Goal: Task Accomplishment & Management: Complete application form

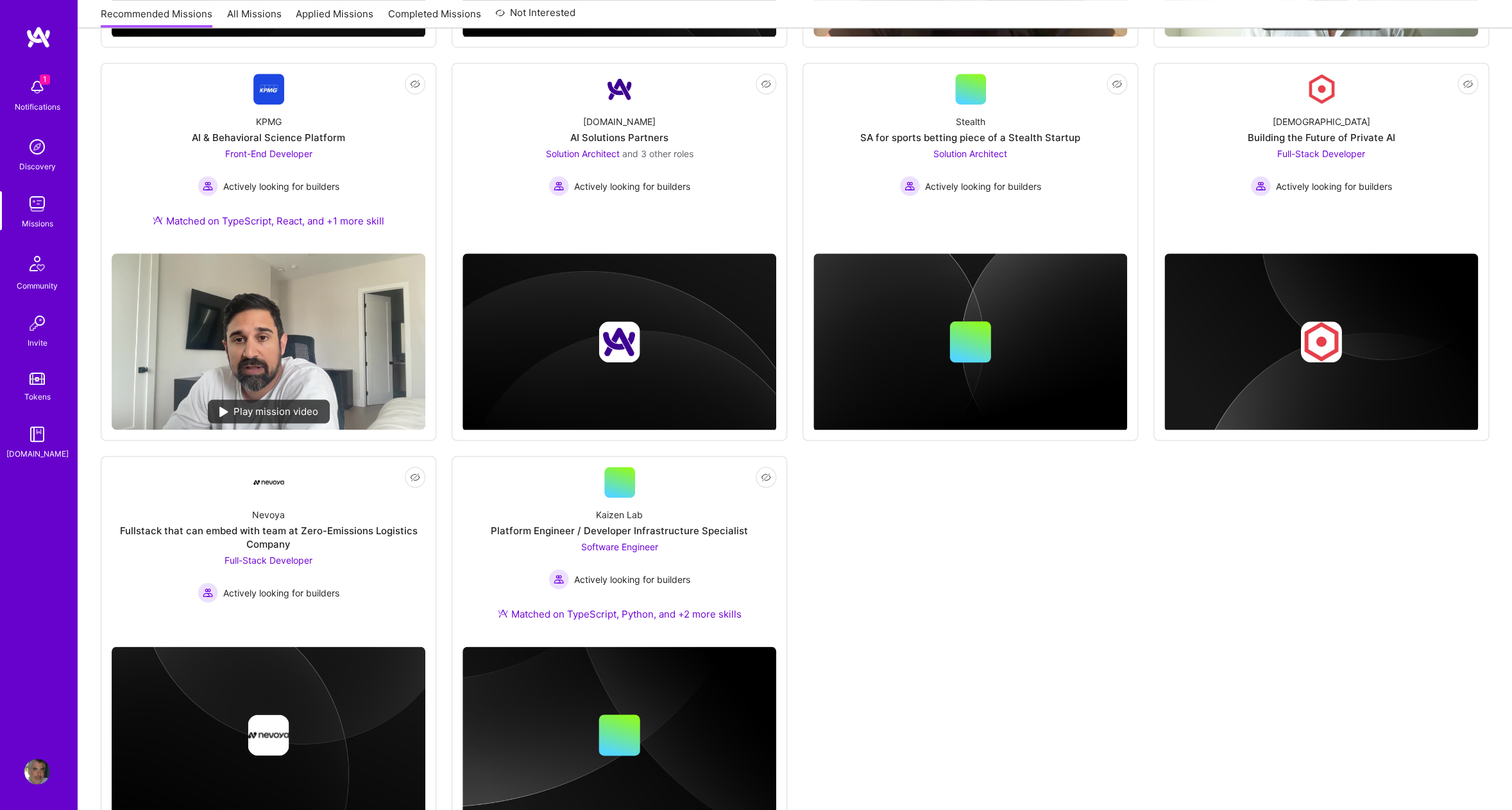
scroll to position [601, 0]
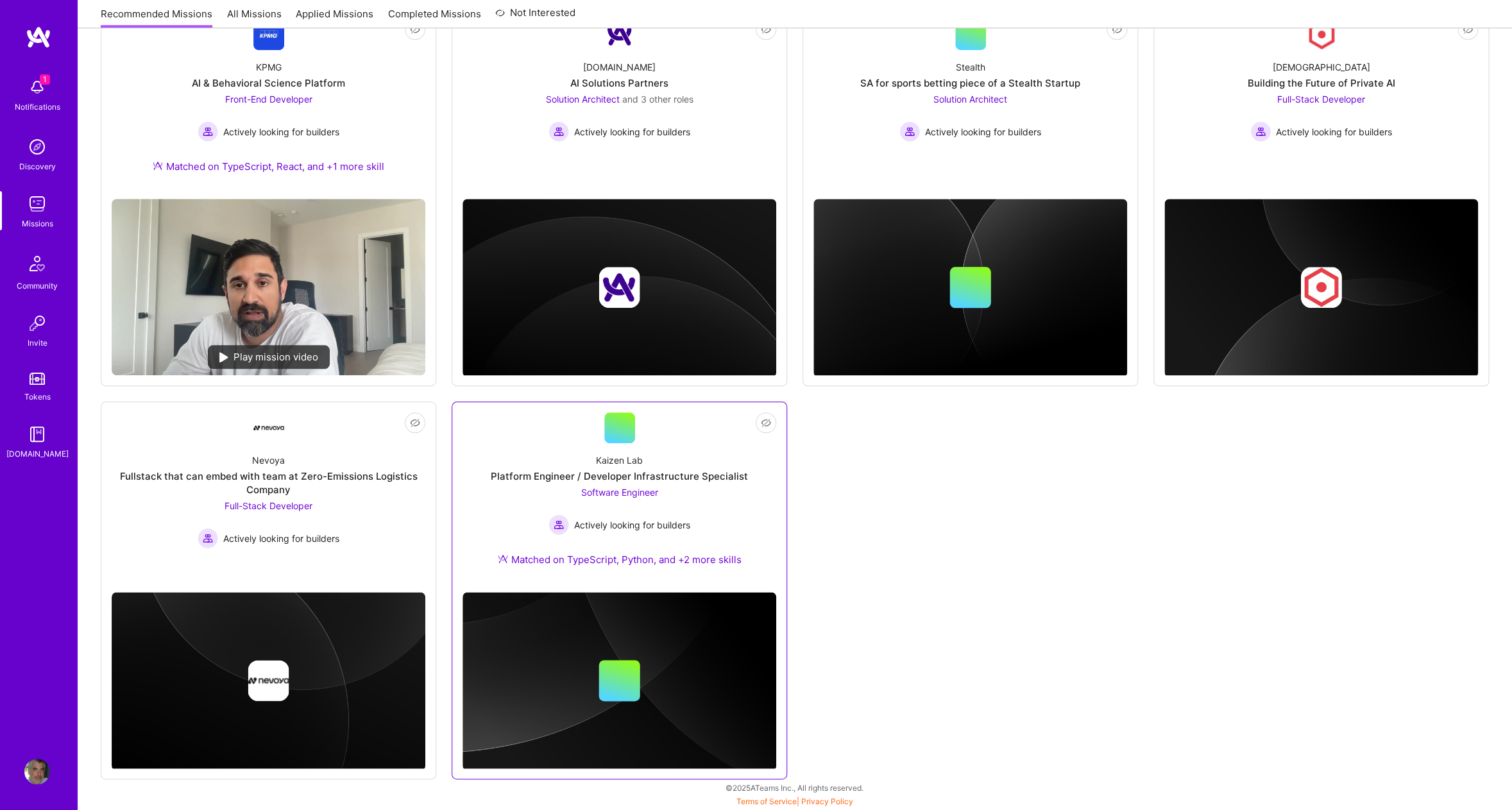
click at [705, 432] on link "Not Interested Kaizen Lab Platform Engineer / Developer Infrastructure Speciali…" at bounding box center [619, 497] width 313 height 169
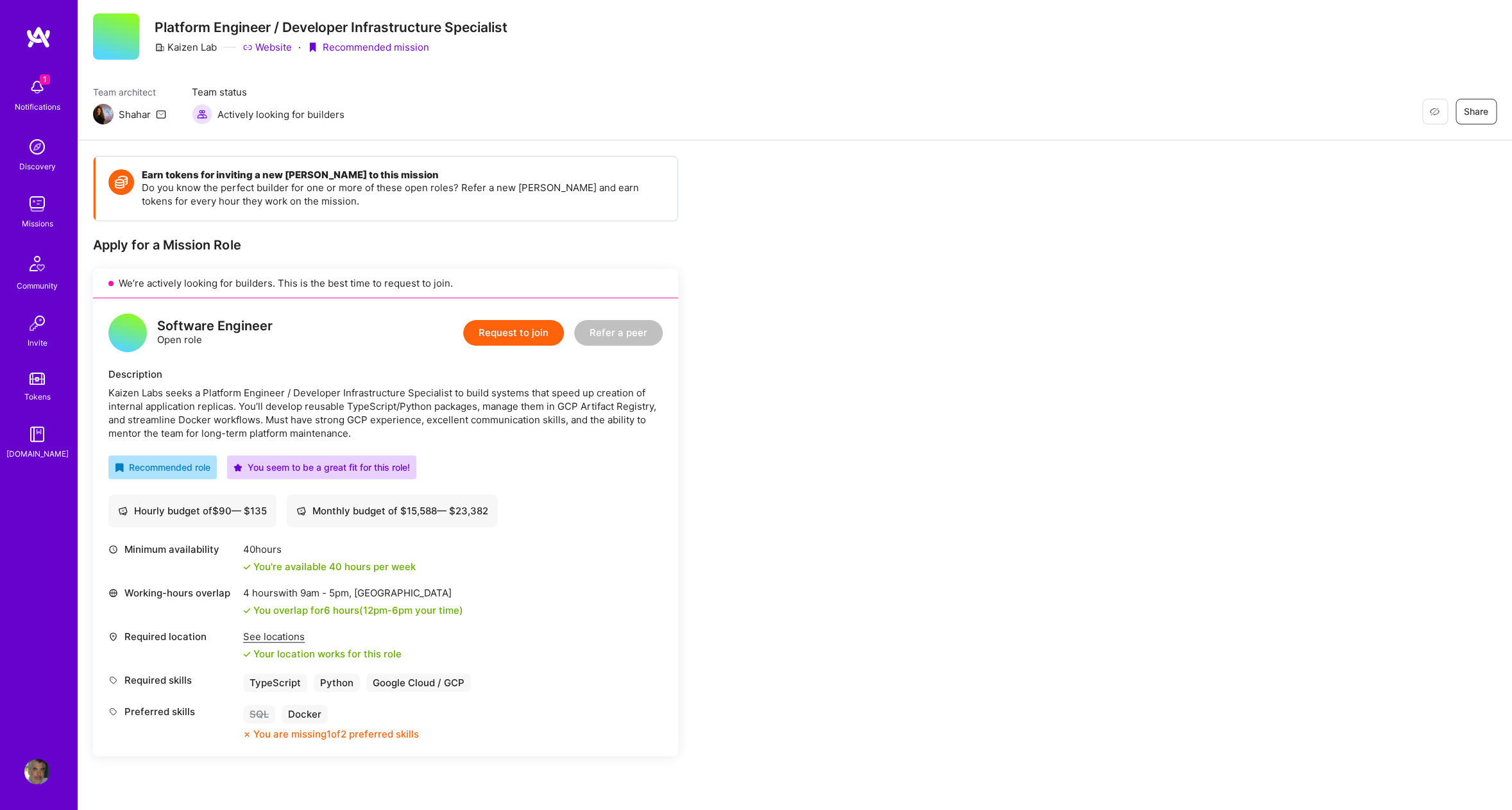
scroll to position [32, 0]
click at [527, 336] on button "Request to join" at bounding box center [513, 332] width 101 height 26
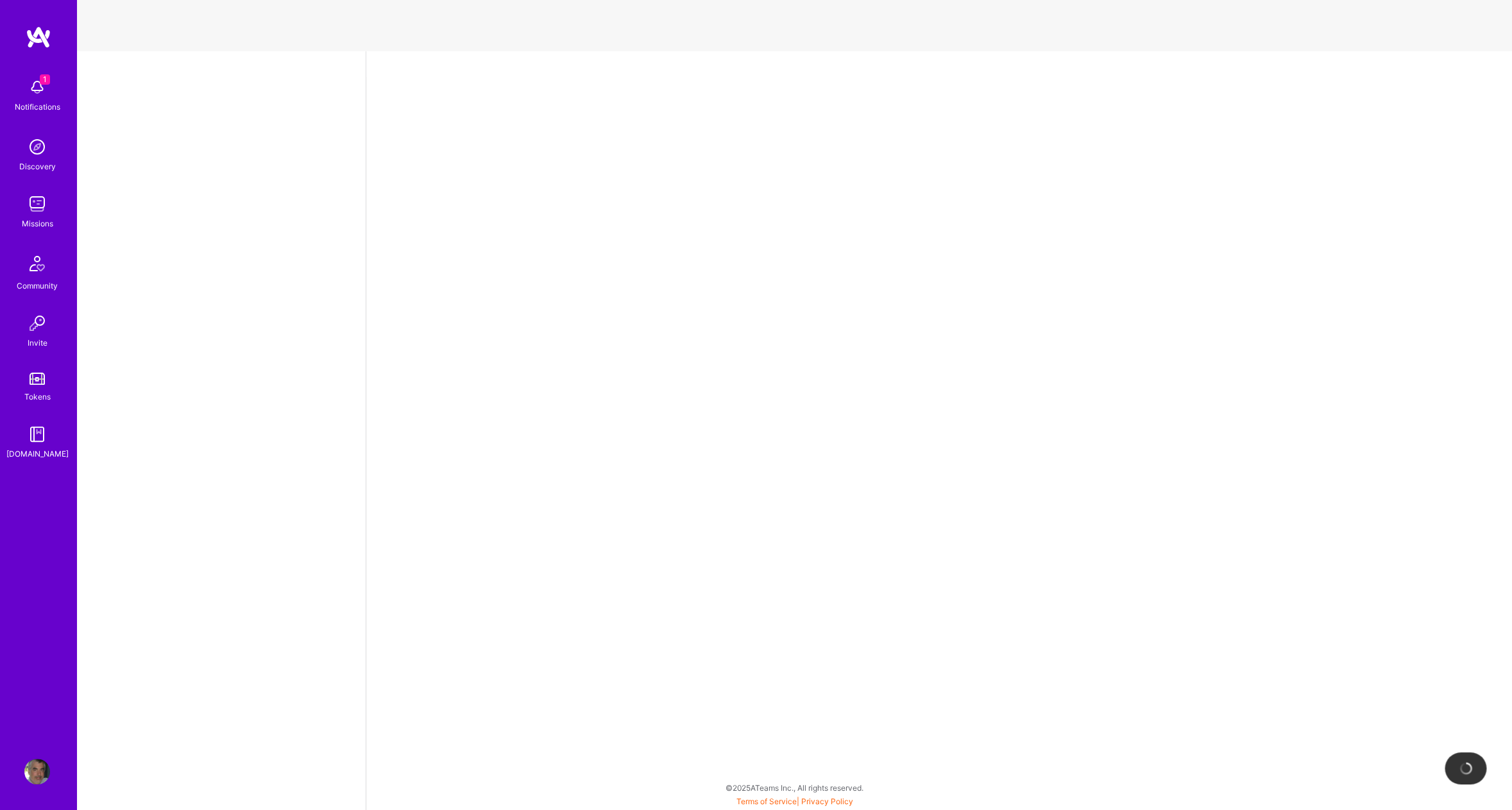
select select "US"
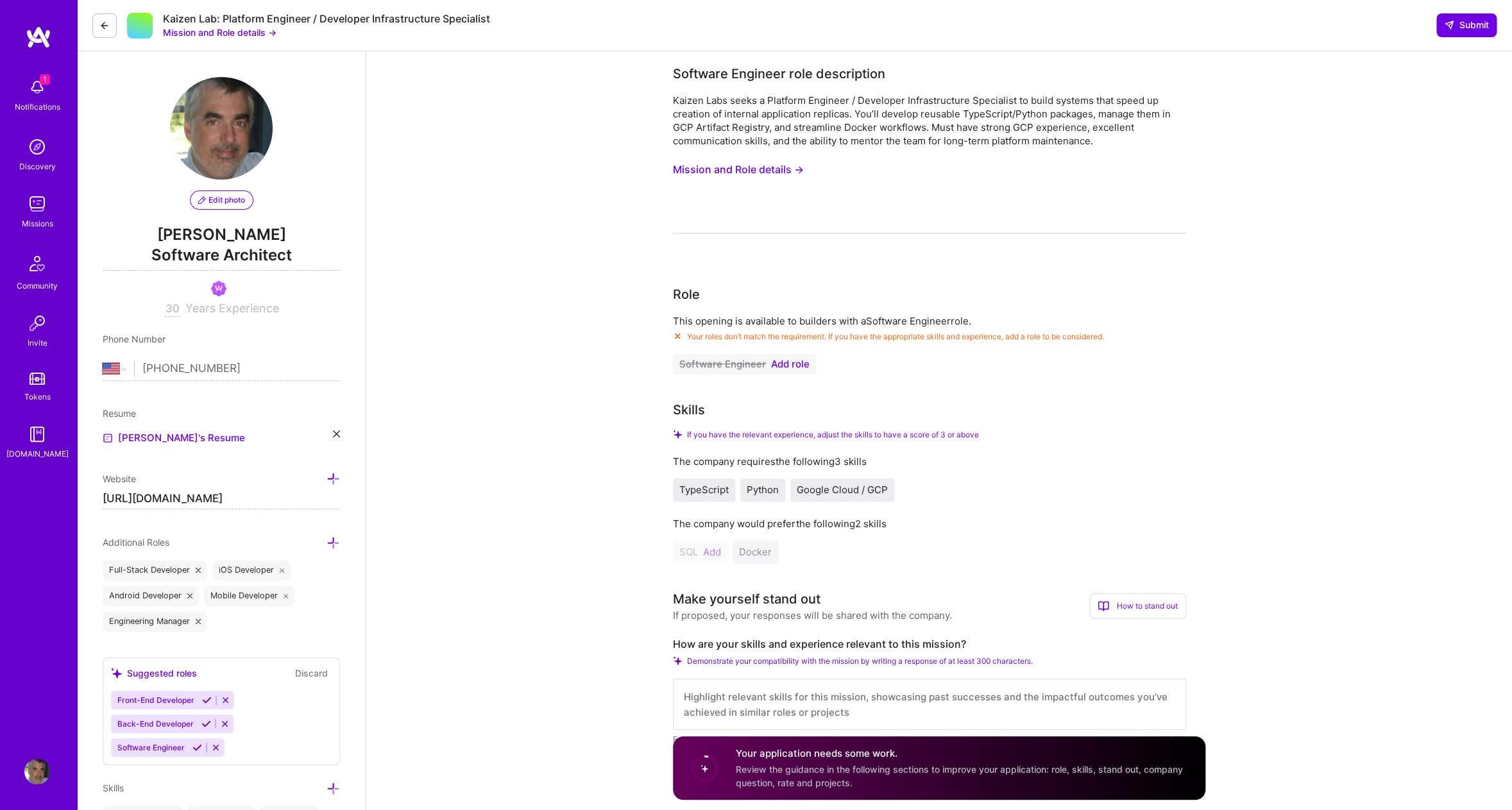
click at [121, 26] on div "Kaizen Lab: Platform Engineer / Developer Infrastructure Specialist Mission and…" at bounding box center [291, 26] width 398 height 27
click at [110, 29] on button at bounding box center [104, 26] width 25 height 24
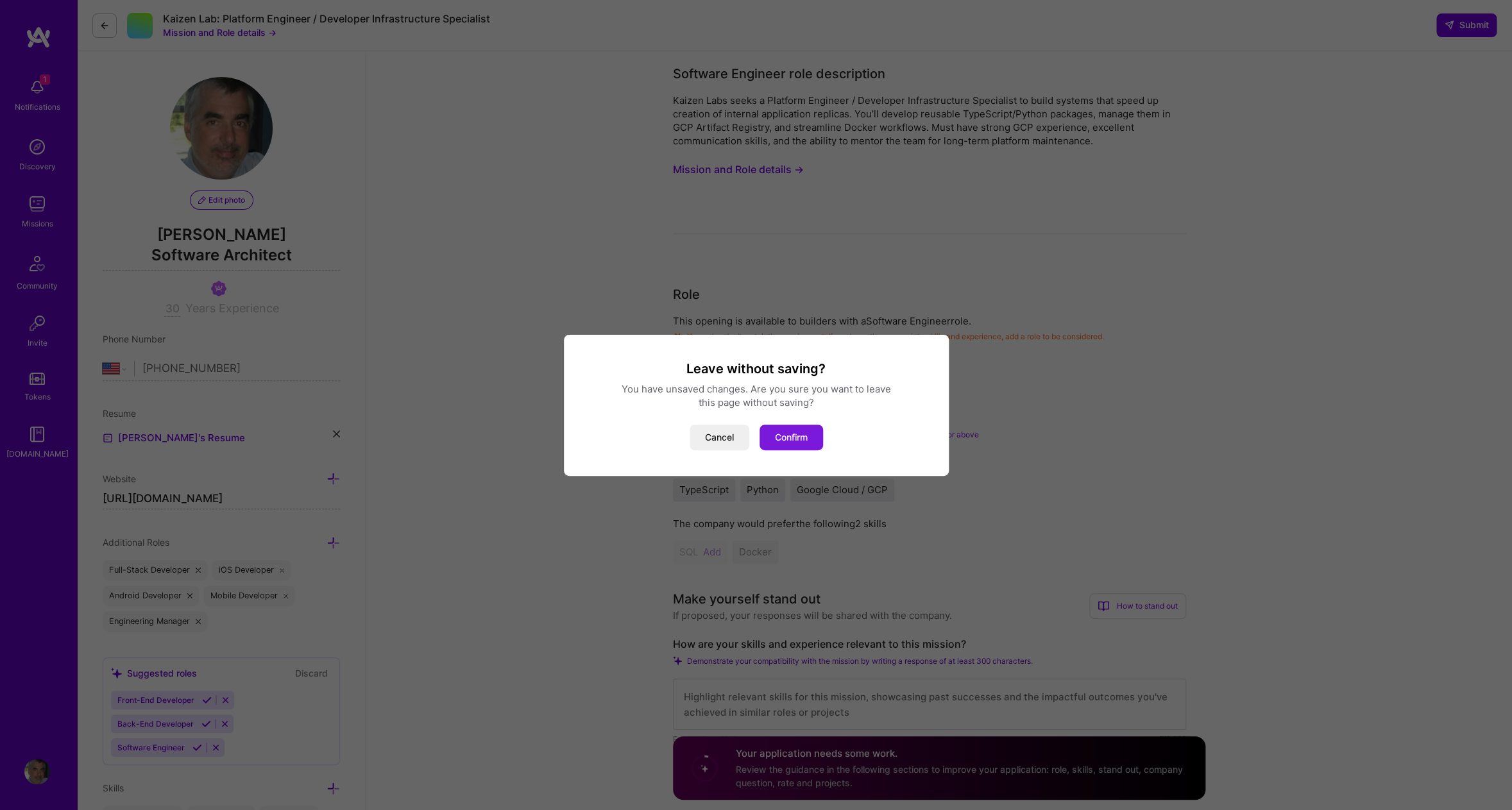
click at [786, 436] on button "Confirm" at bounding box center [791, 438] width 63 height 26
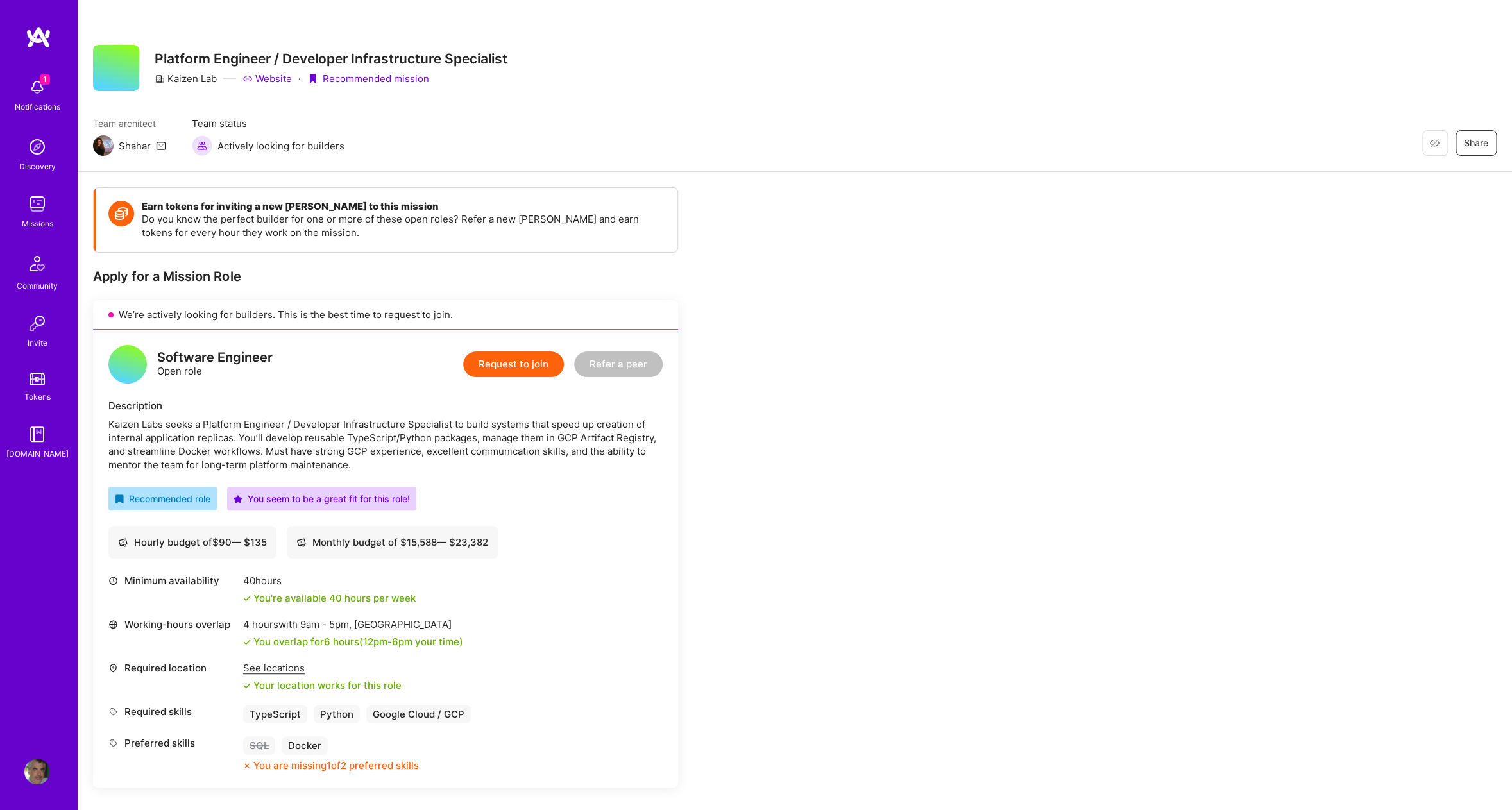
click at [48, 86] on img at bounding box center [37, 87] width 26 height 26
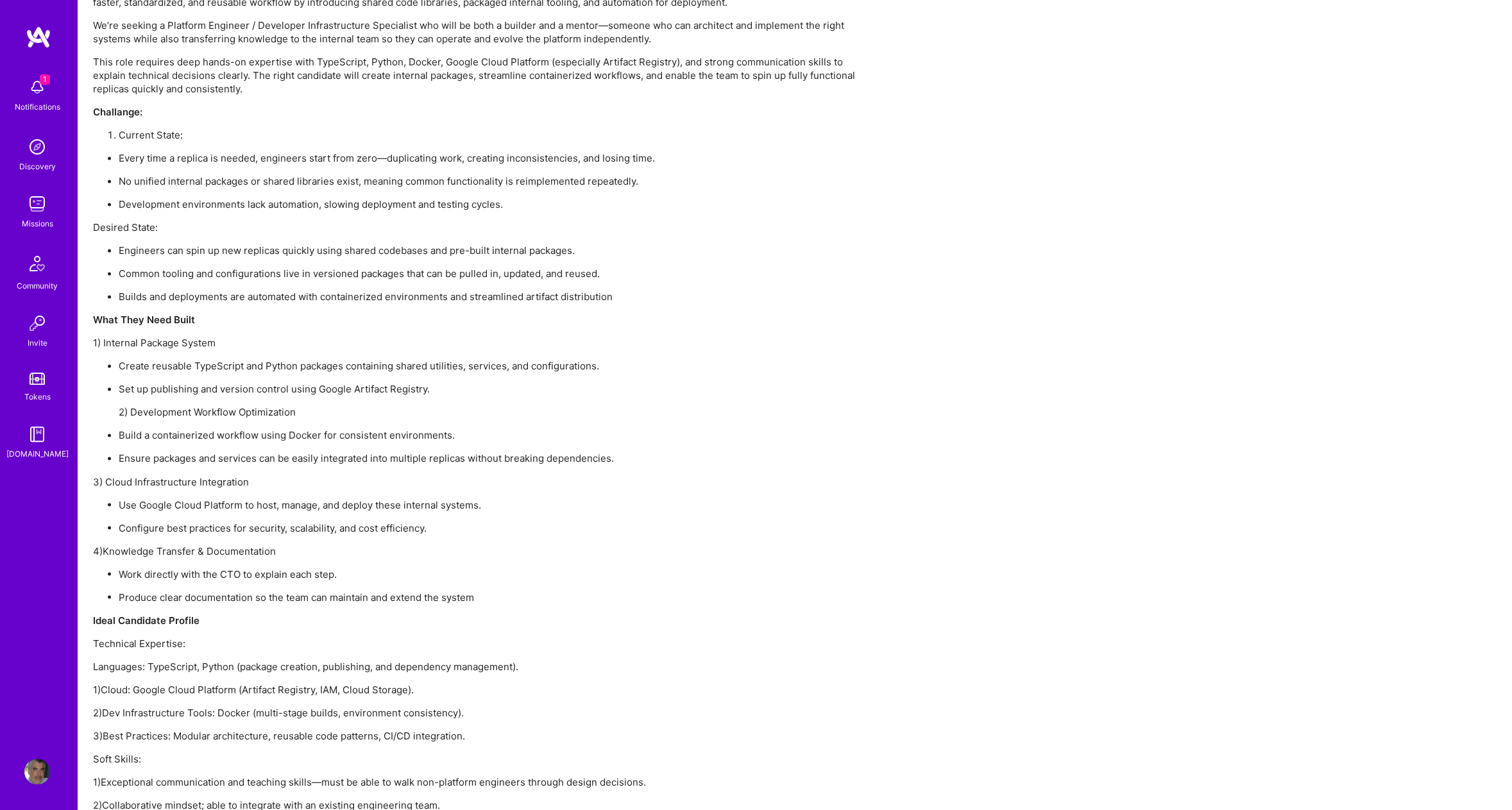
scroll to position [1106, 0]
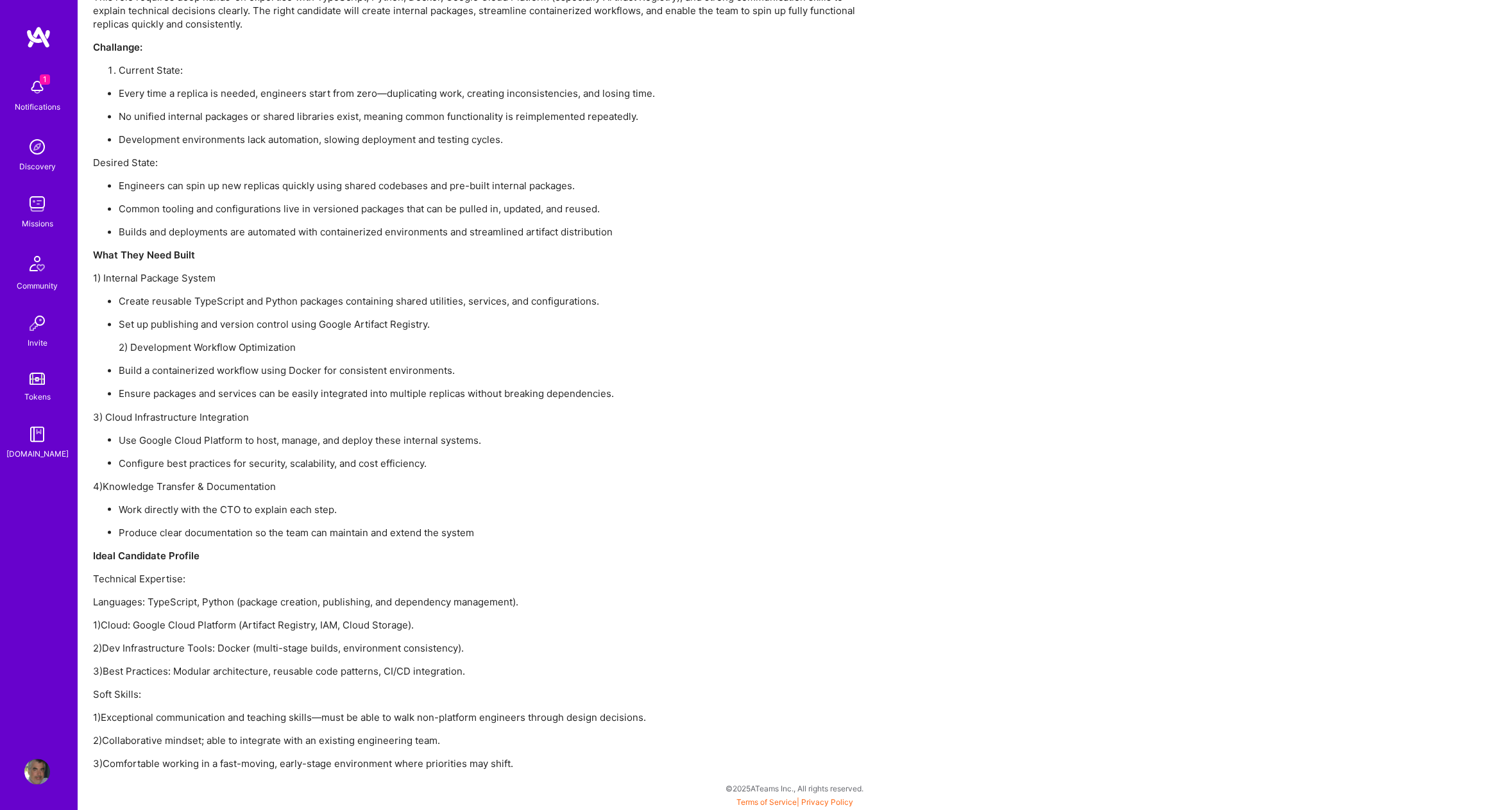
click at [35, 88] on img at bounding box center [37, 87] width 26 height 26
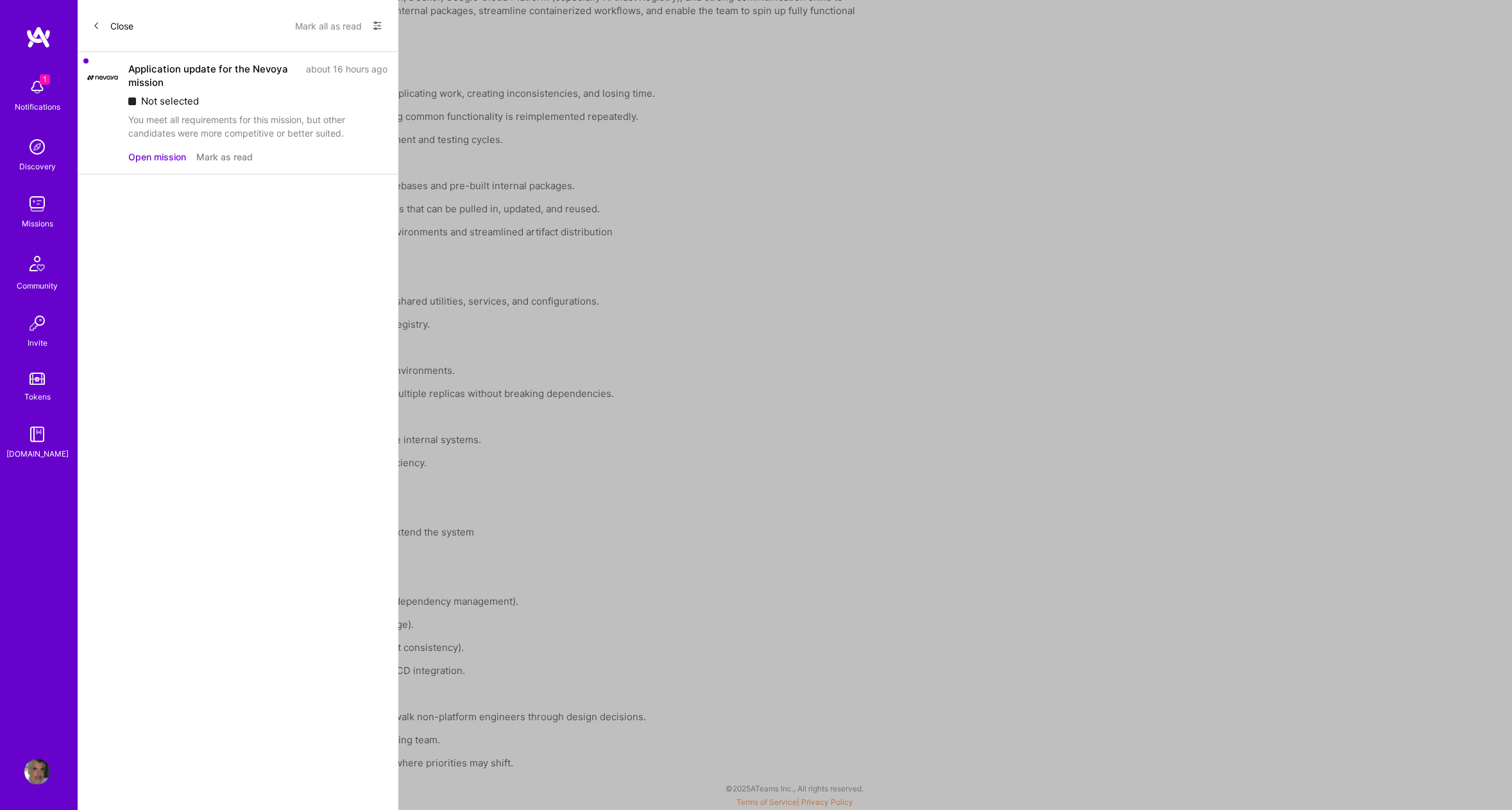
click at [232, 160] on button "Mark as read" at bounding box center [224, 157] width 57 height 14
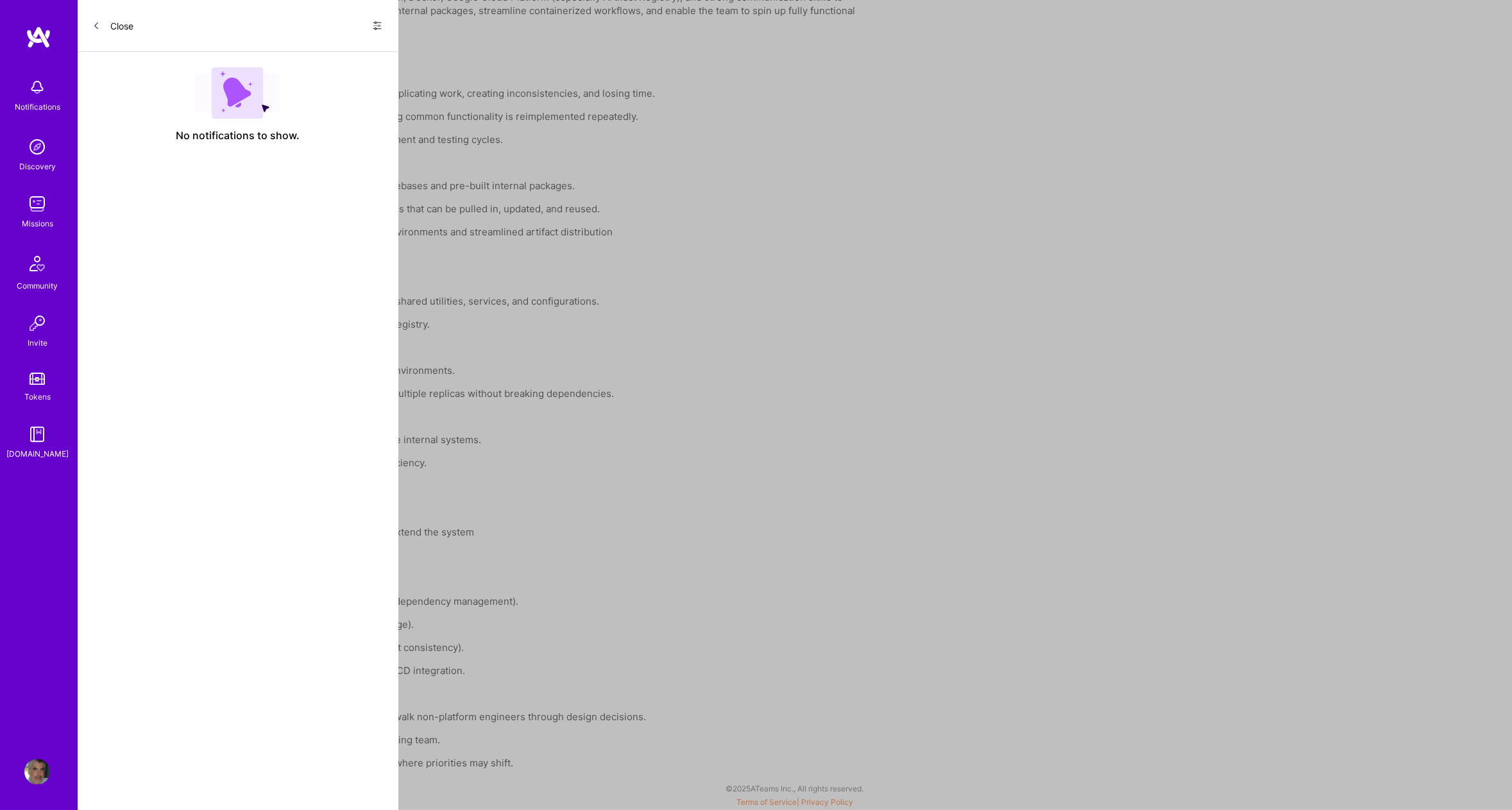
click at [378, 19] on div "Show all notifications Show unread notifications only" at bounding box center [372, 26] width 21 height 21
click at [377, 24] on icon at bounding box center [377, 26] width 10 height 10
click at [295, 49] on span "Show all notifications" at bounding box center [287, 53] width 89 height 13
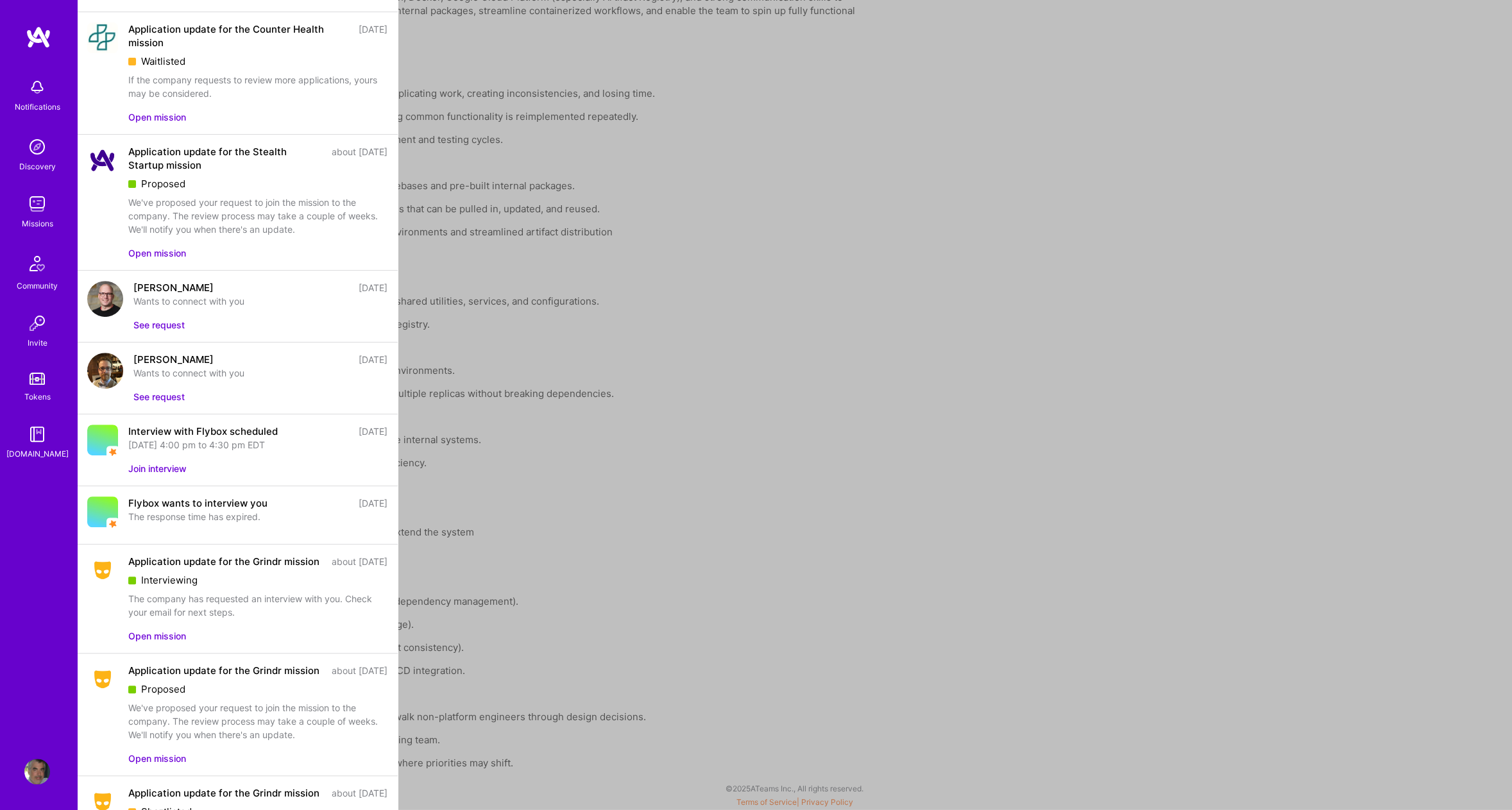
scroll to position [167, 0]
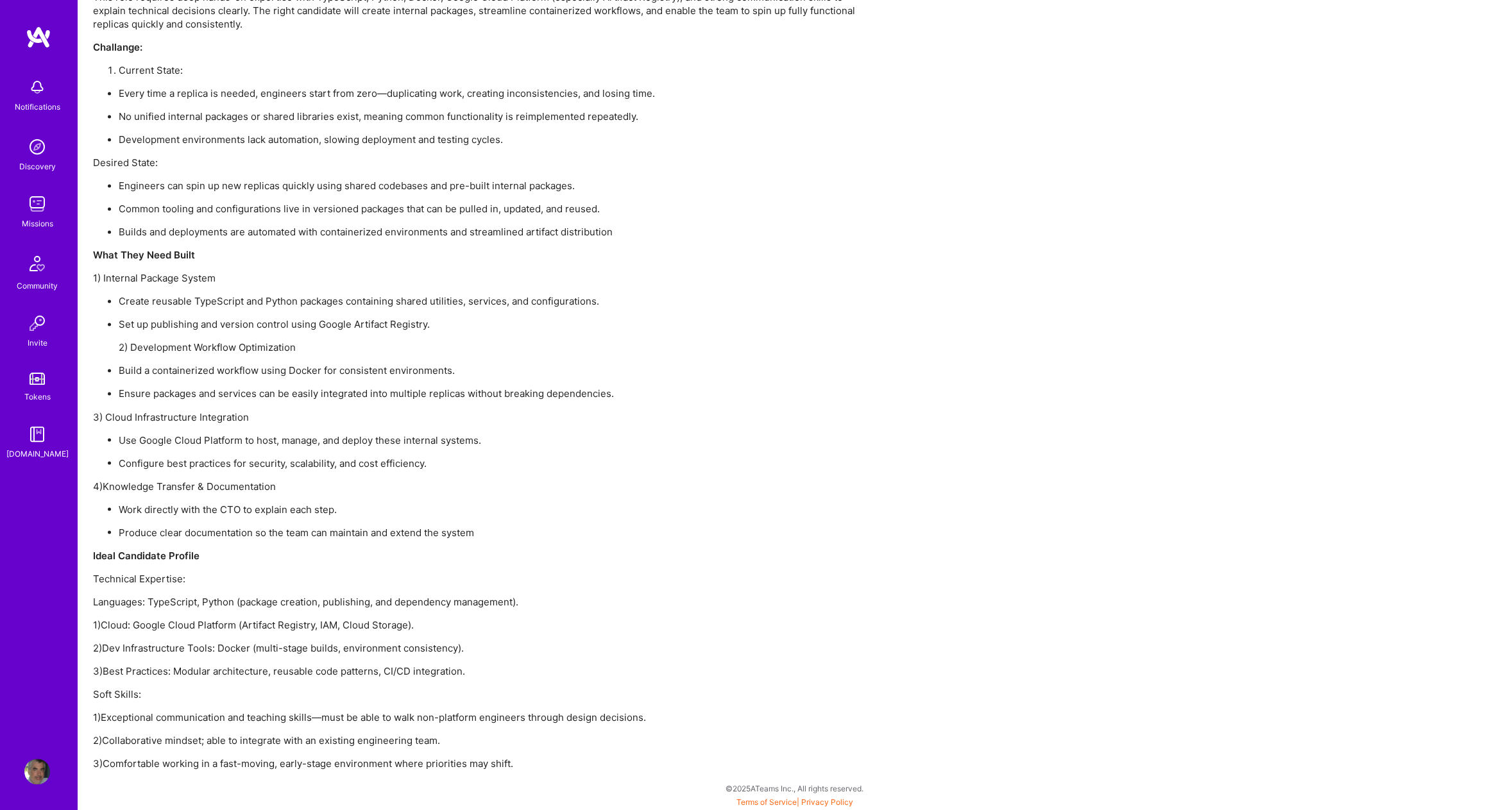
click at [40, 34] on img at bounding box center [39, 37] width 26 height 23
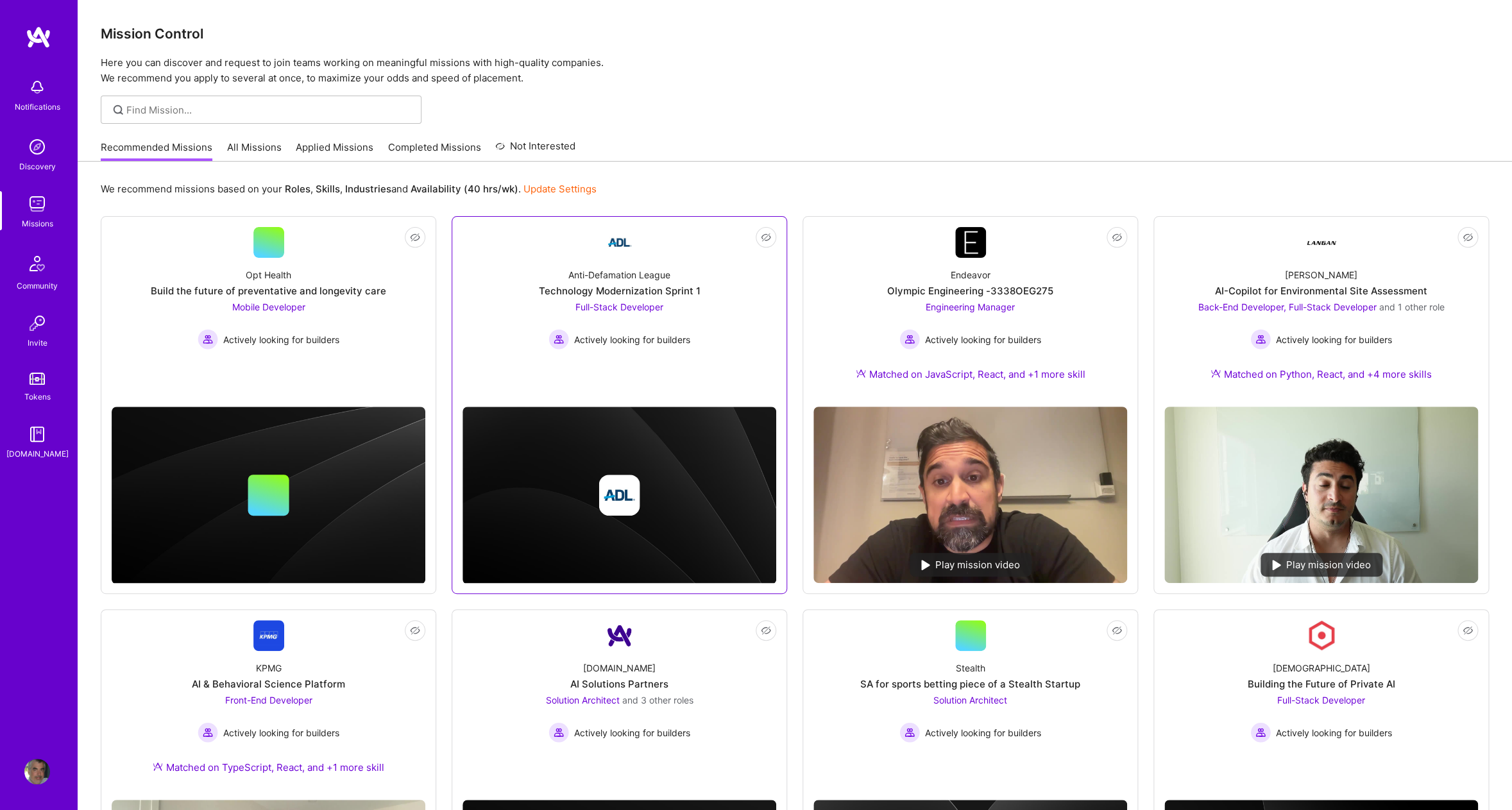
click at [636, 243] on link "Not Interested Anti-Defamation League Technology Modernization Sprint 1 Full-St…" at bounding box center [619, 311] width 313 height 169
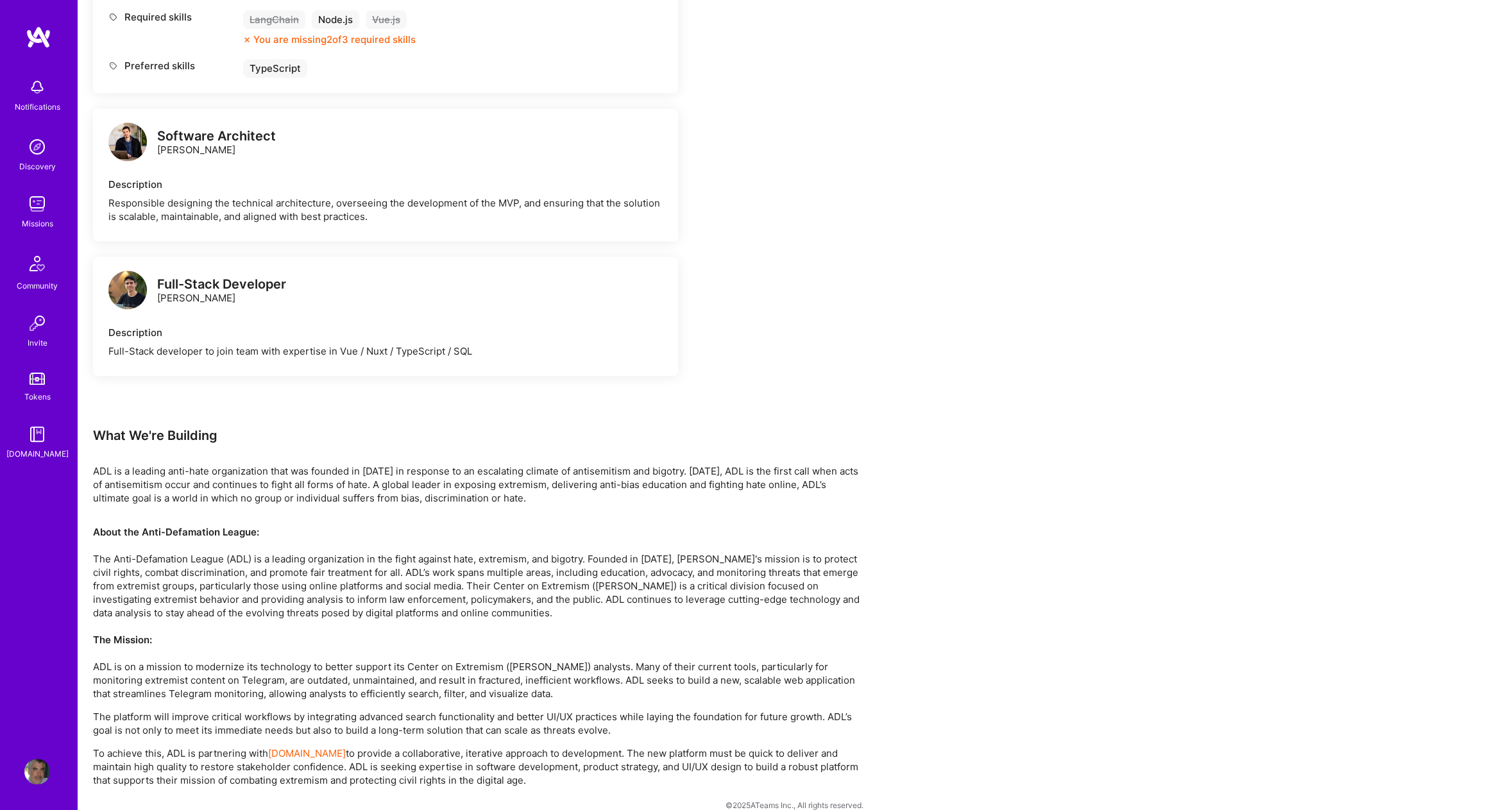
scroll to position [664, 0]
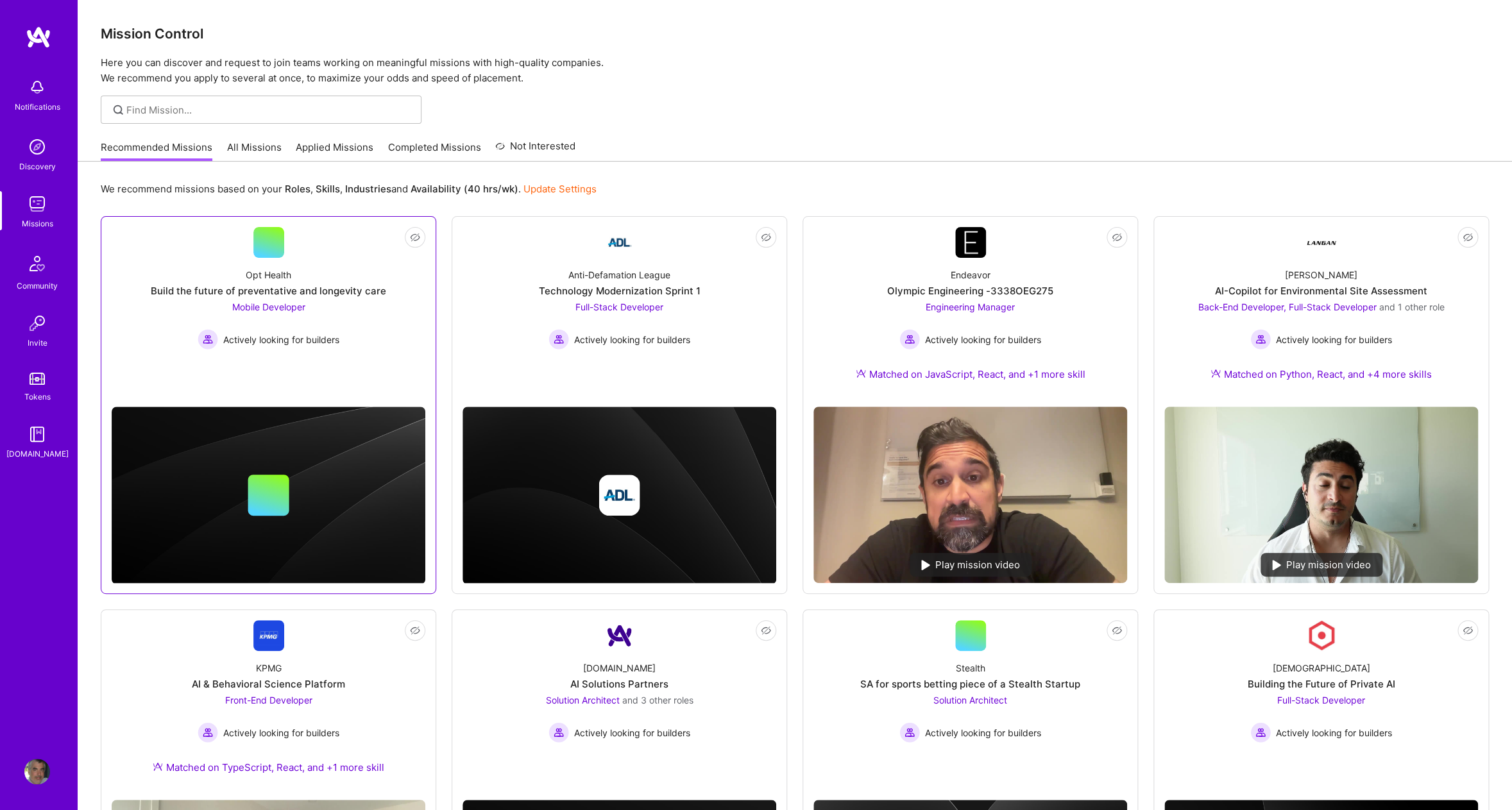
click at [340, 271] on div "Opt Health Build the future of preventative and longevity care Mobile Developer…" at bounding box center [268, 304] width 313 height 92
click at [1046, 264] on div "Endeavor Olympic Engineering -3338OEG275 Engineering Manager Actively looking f…" at bounding box center [970, 327] width 313 height 139
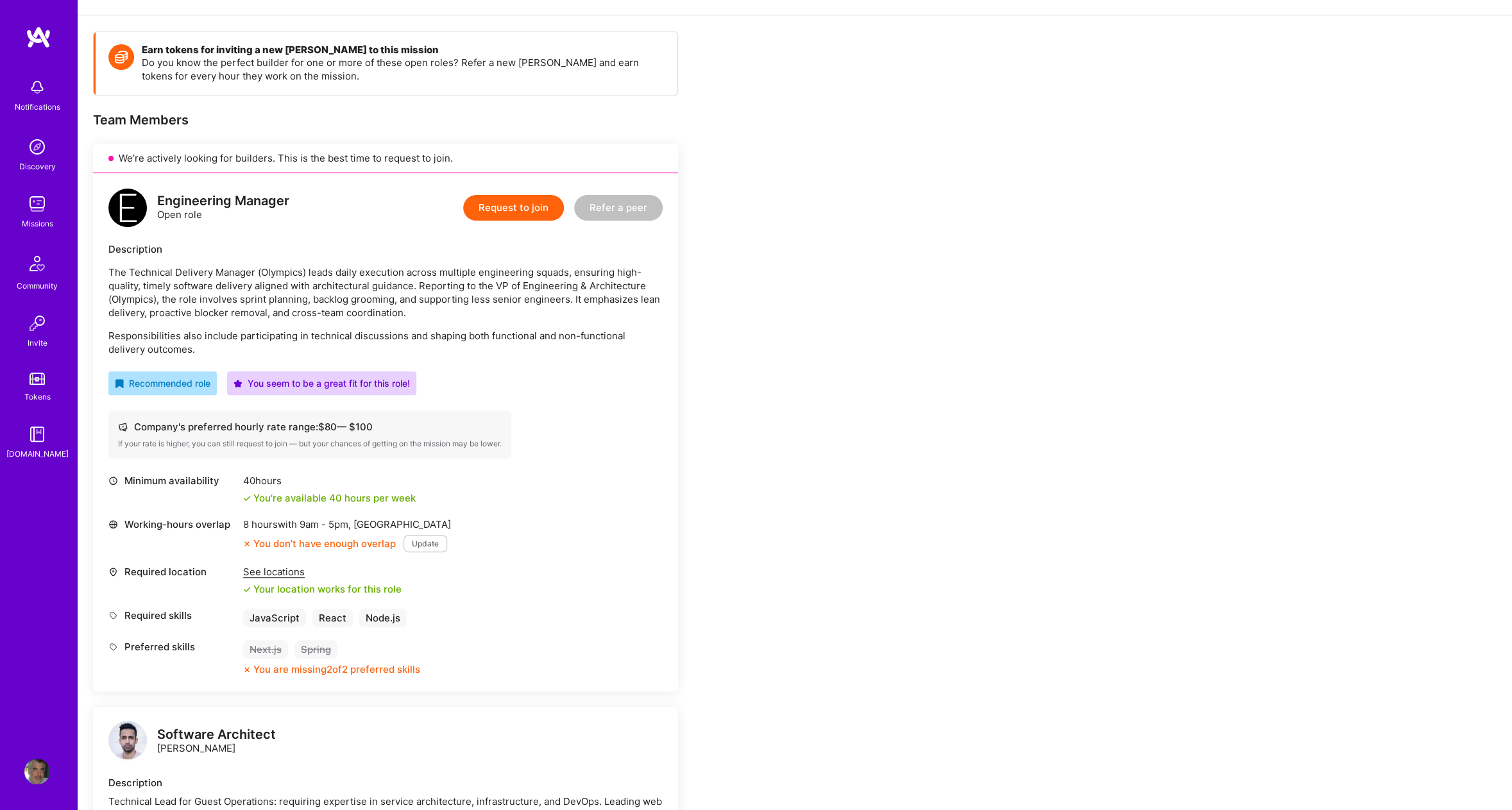
scroll to position [159, 0]
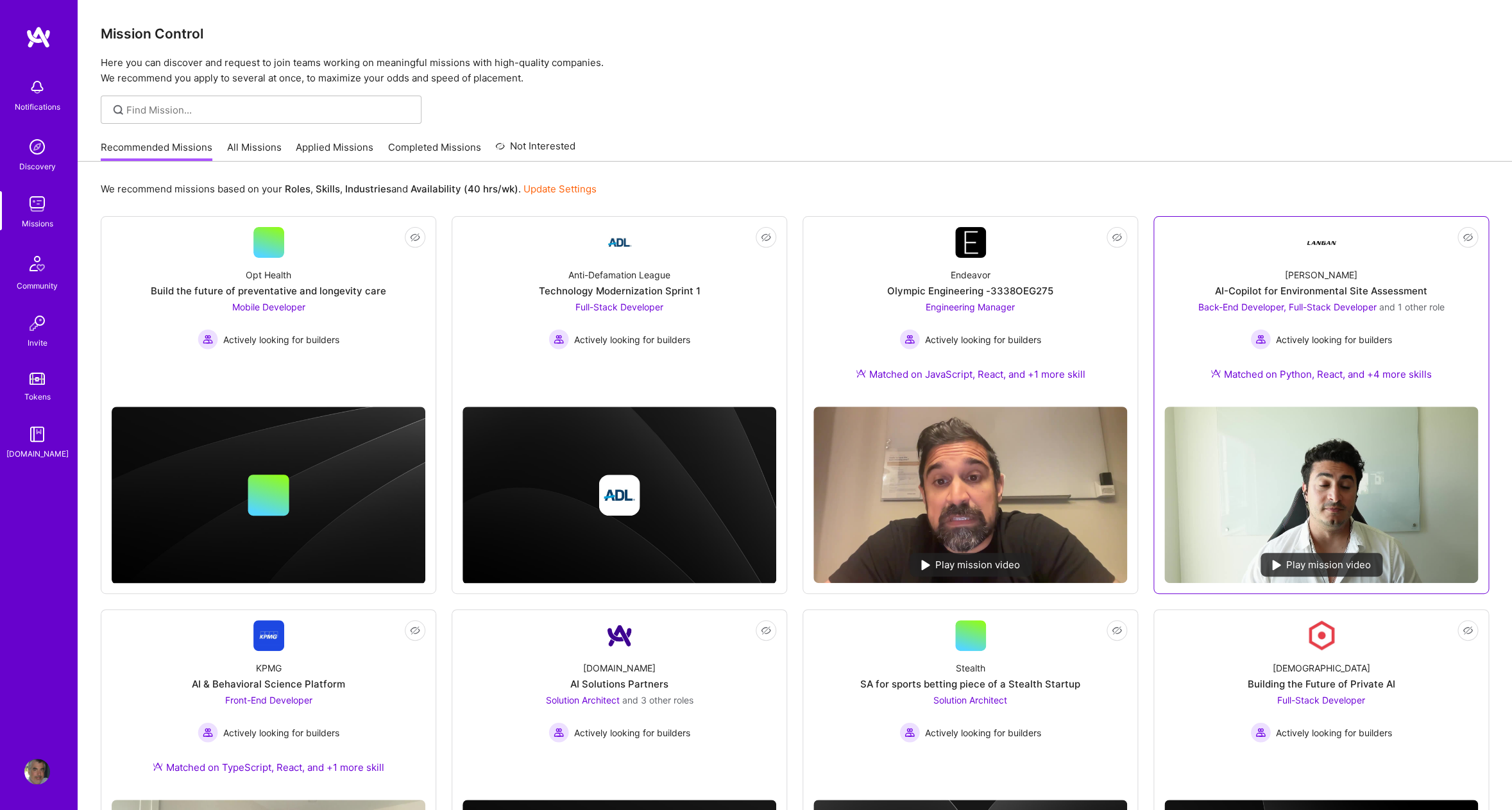
click at [1448, 316] on div "Langan AI-Copilot for Environmental Site Assessment Back-End Developer, Full-St…" at bounding box center [1321, 327] width 313 height 139
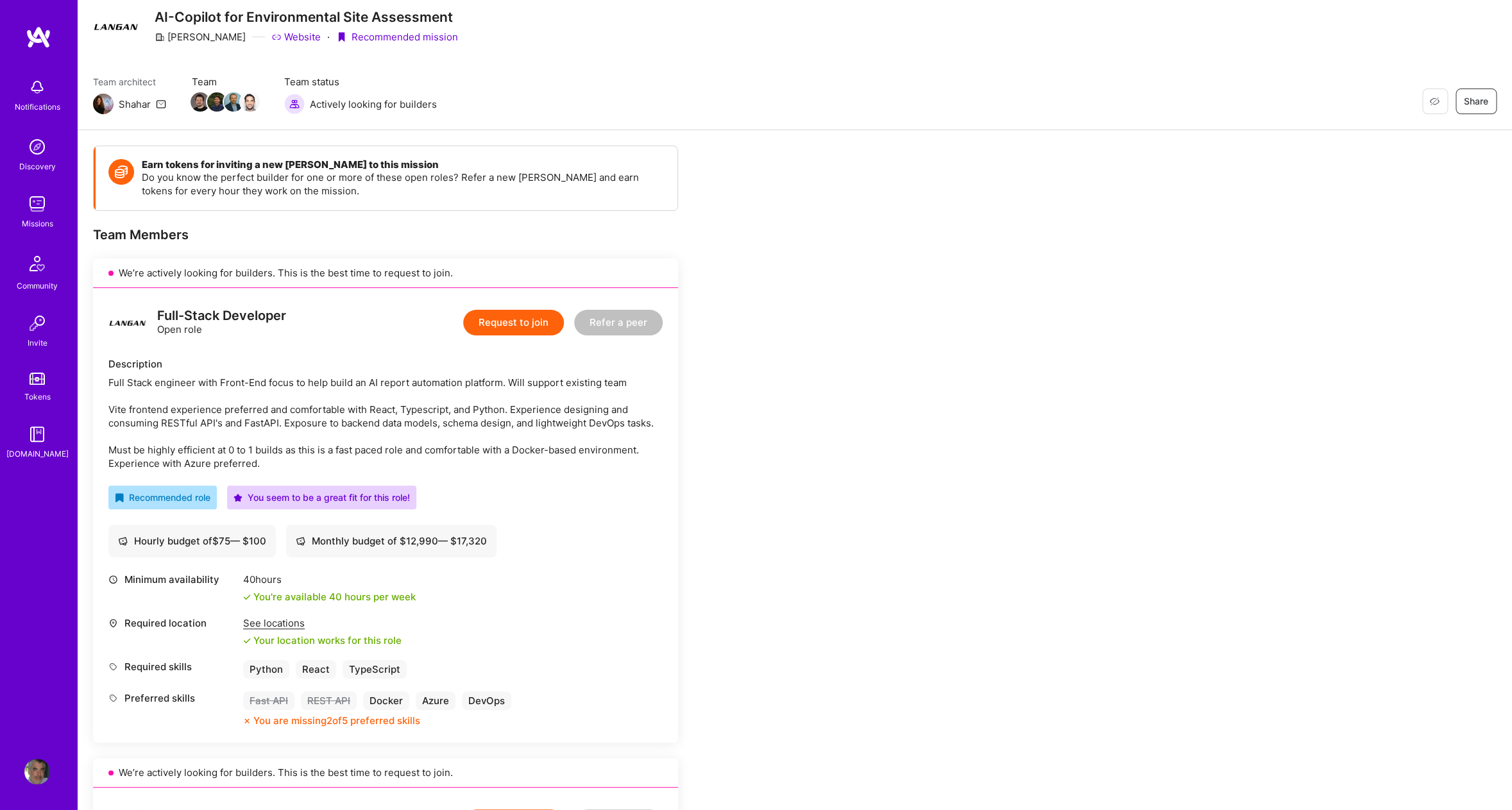
scroll to position [47, 0]
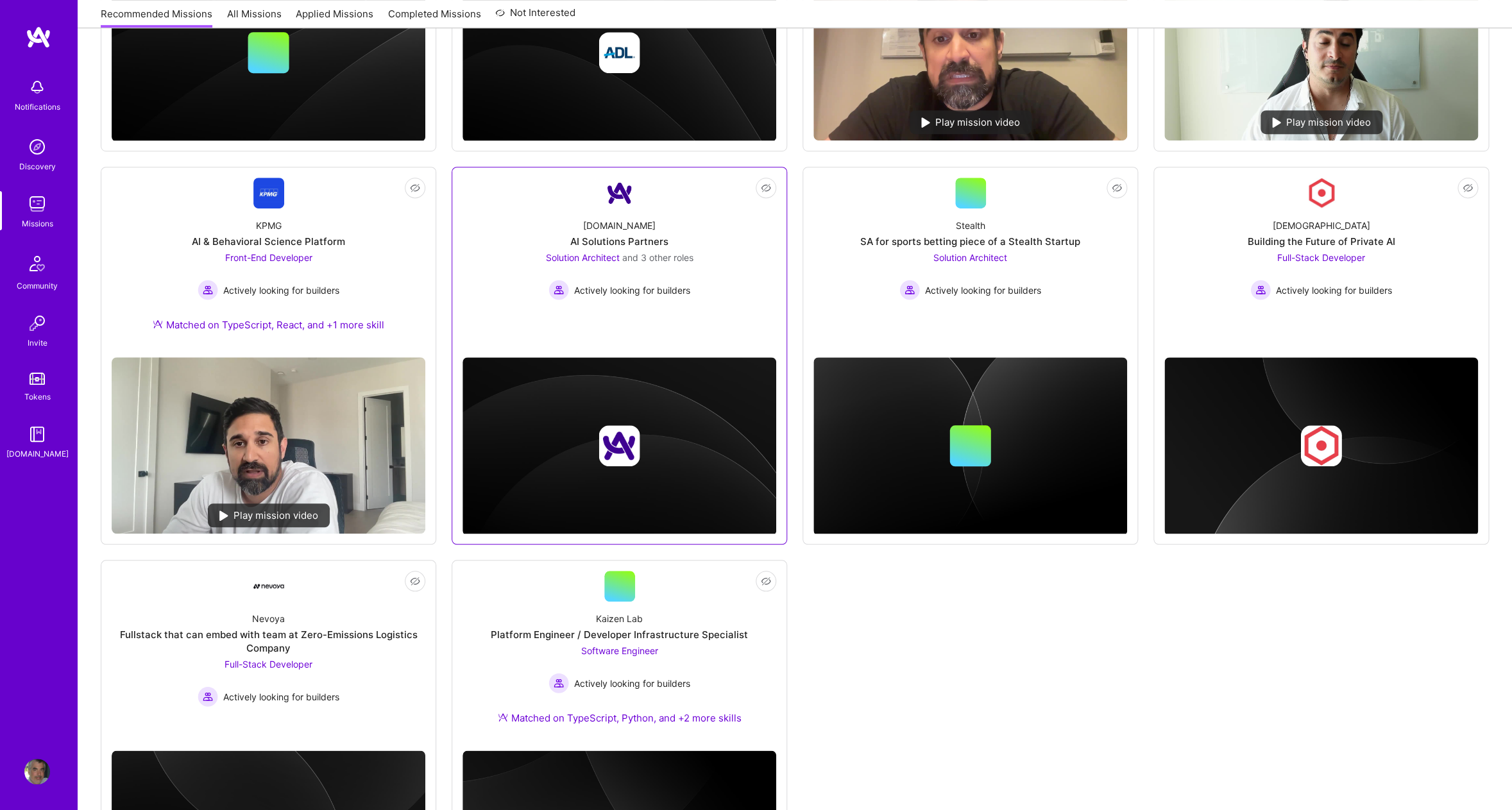
scroll to position [601, 0]
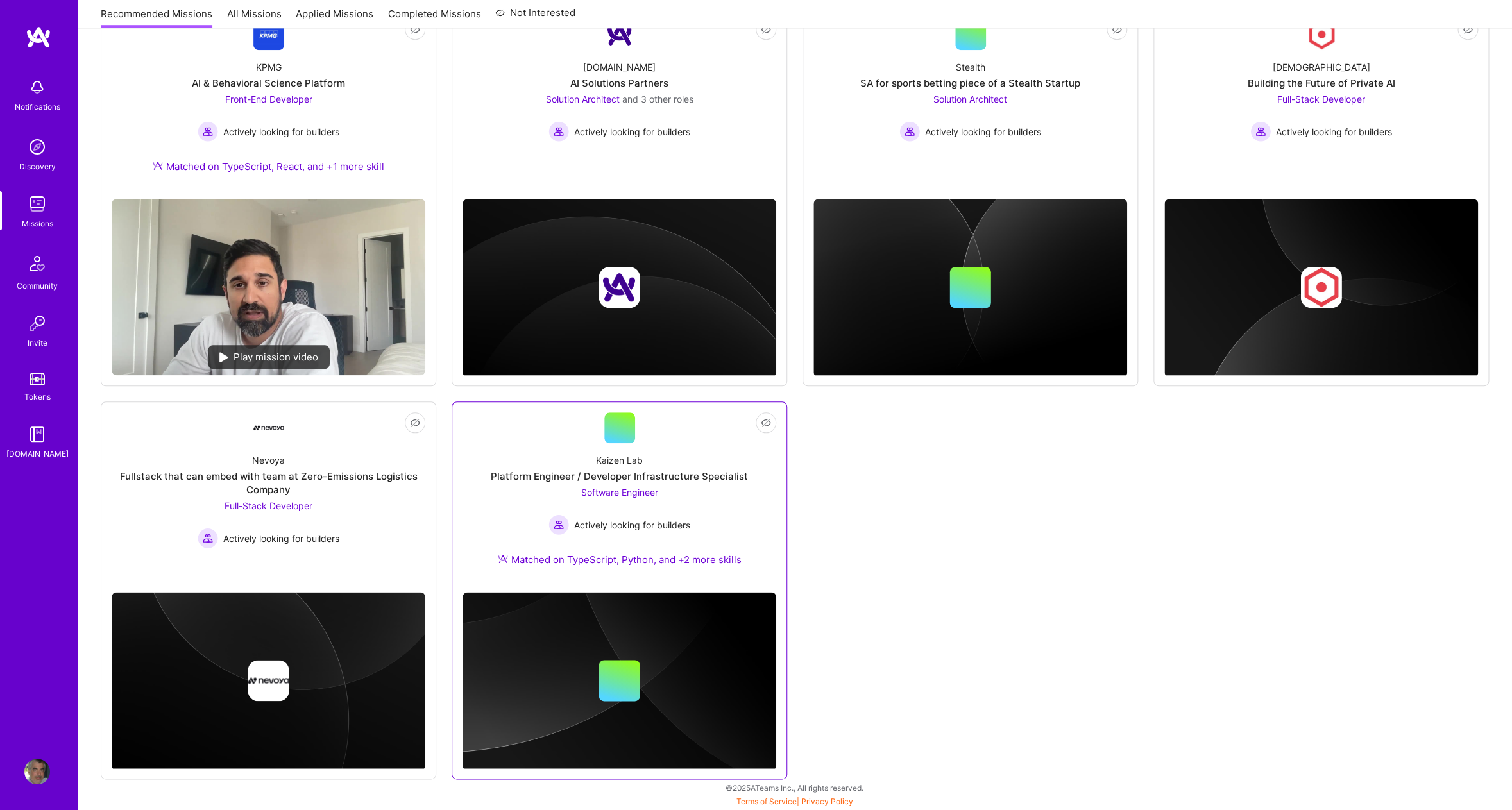
click at [702, 459] on div "Kaizen Lab Platform Engineer / Developer Infrastructure Specialist Software Eng…" at bounding box center [619, 512] width 313 height 139
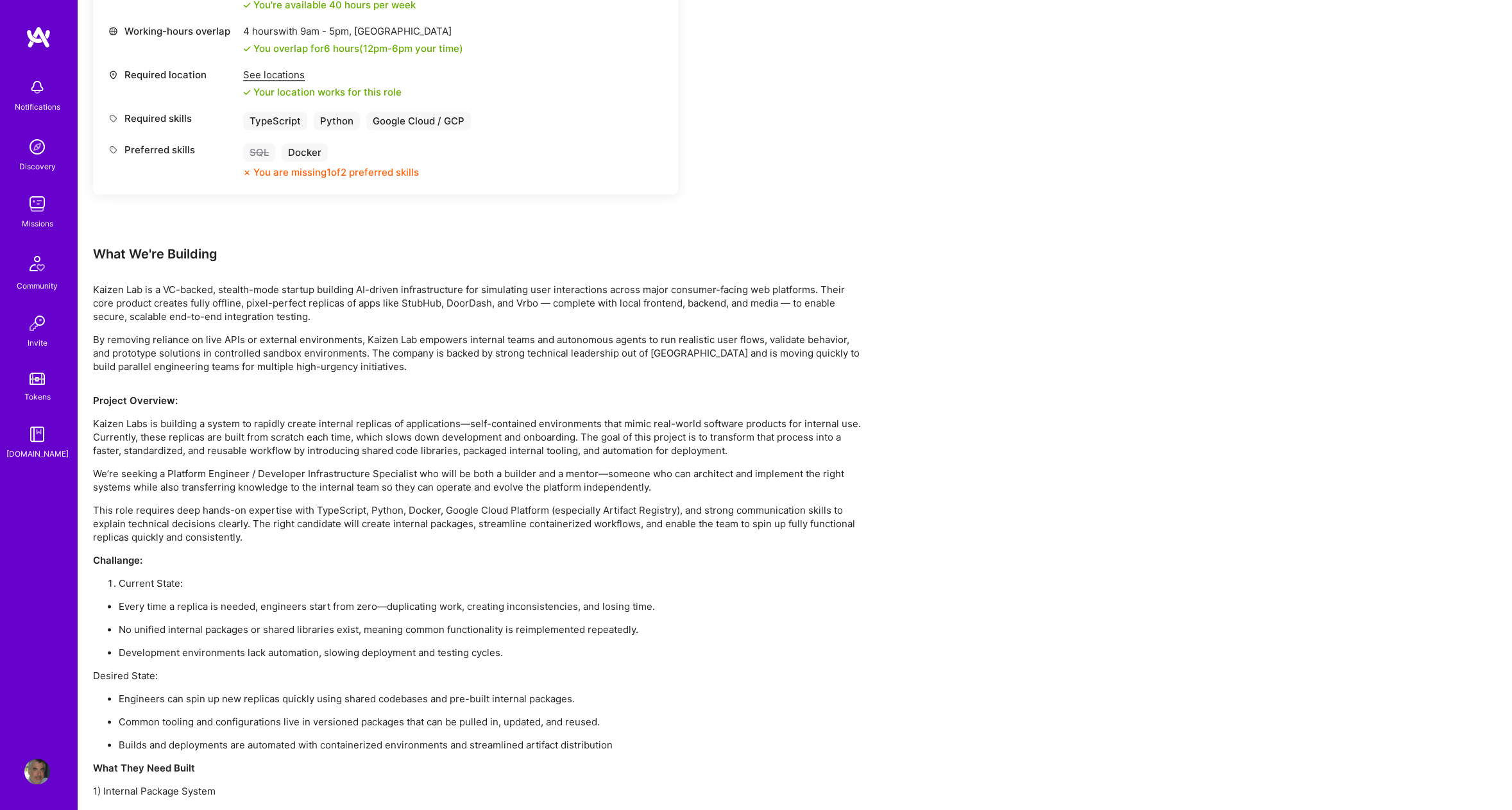
scroll to position [1106, 0]
